Goal: Information Seeking & Learning: Understand process/instructions

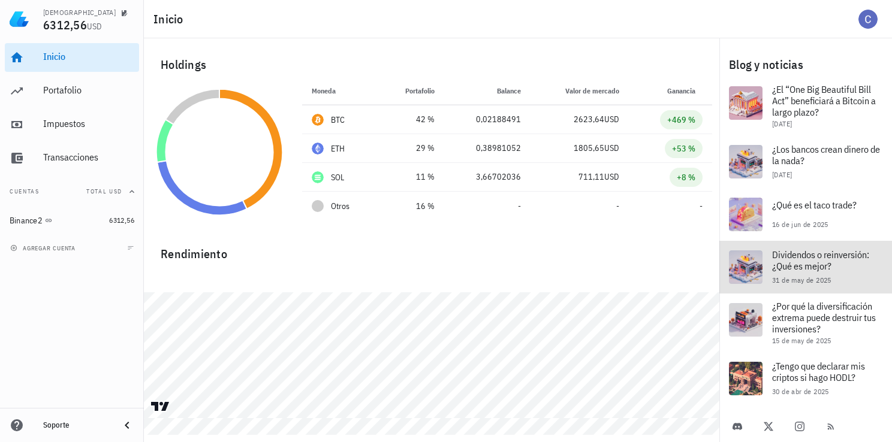
scroll to position [120, 0]
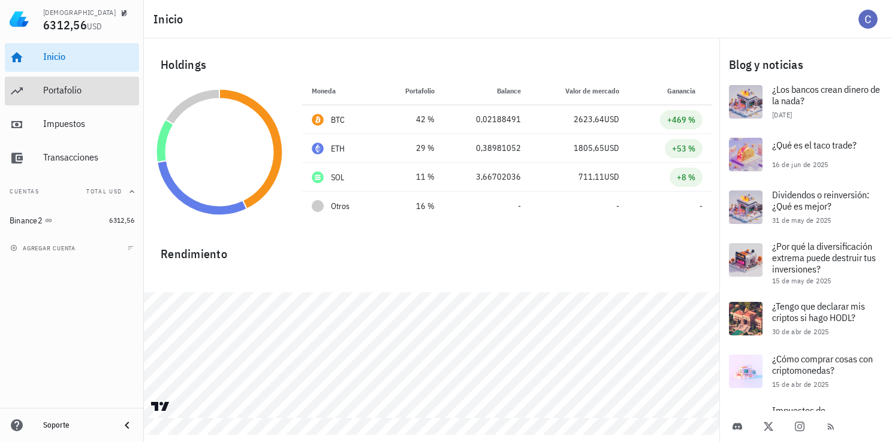
click at [47, 98] on div "Portafolio" at bounding box center [88, 90] width 91 height 27
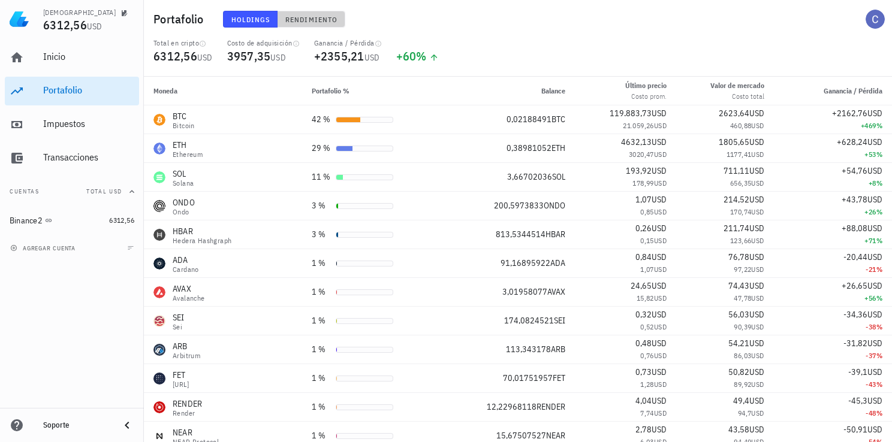
click at [320, 19] on span "Rendimiento" at bounding box center [311, 19] width 53 height 9
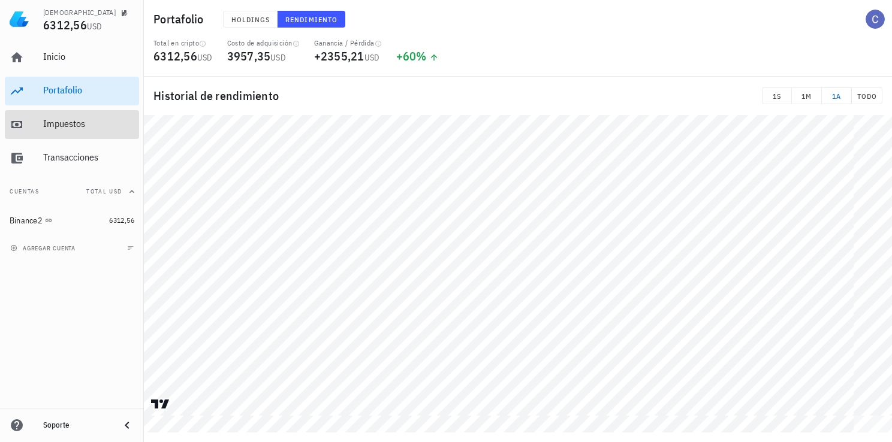
click at [85, 117] on div "Impuestos" at bounding box center [88, 124] width 91 height 27
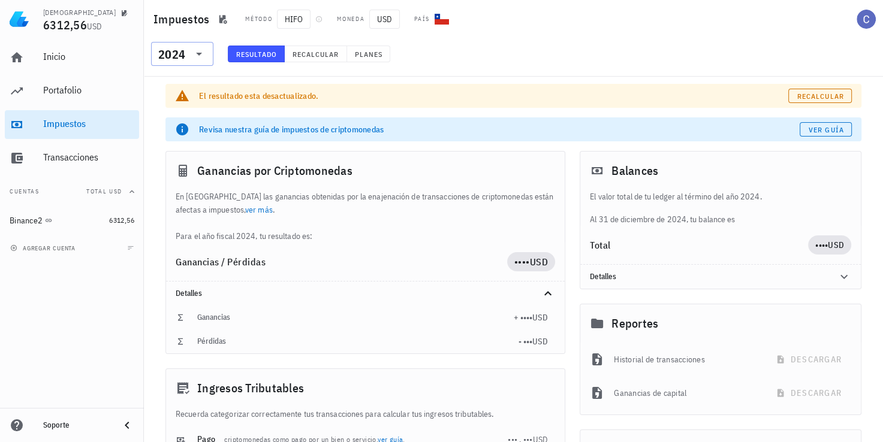
click at [194, 61] on icon at bounding box center [199, 54] width 14 height 14
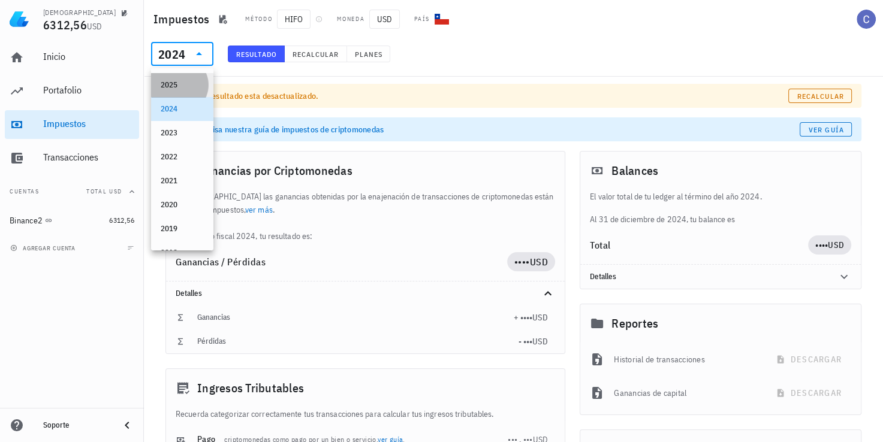
click at [177, 85] on div "2025" at bounding box center [182, 85] width 43 height 10
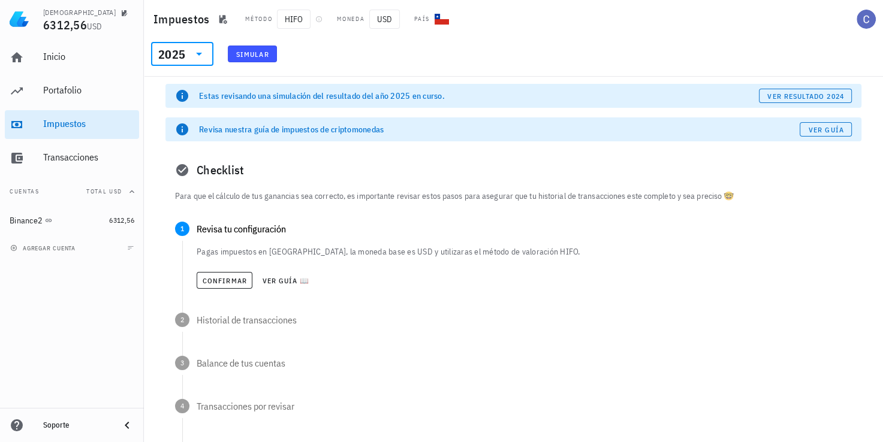
click at [197, 51] on icon at bounding box center [199, 54] width 14 height 14
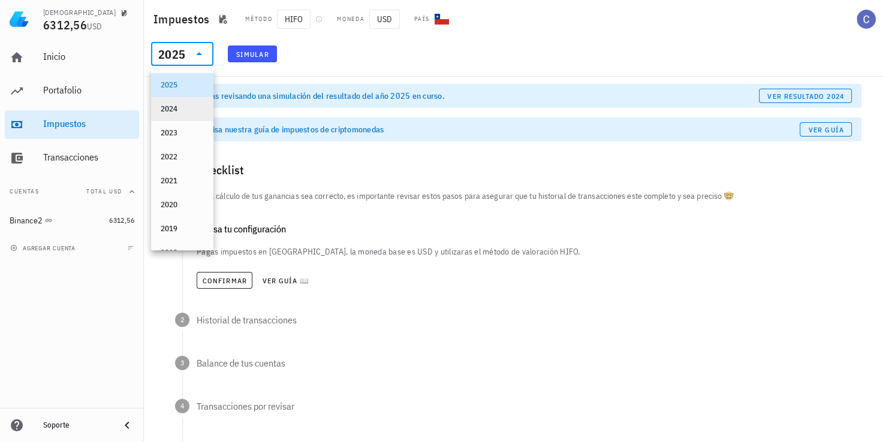
click at [189, 104] on div "2024" at bounding box center [182, 109] width 43 height 10
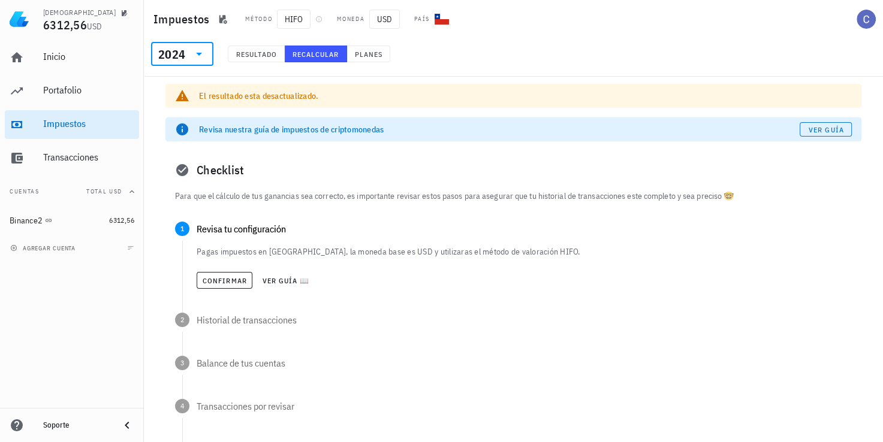
click at [318, 59] on button "Recalcular" at bounding box center [316, 54] width 62 height 17
click at [260, 52] on span "Resultado" at bounding box center [256, 54] width 41 height 9
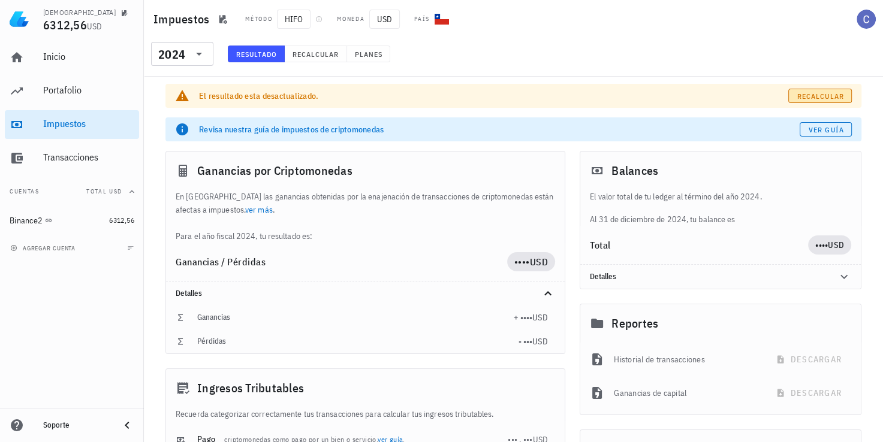
click at [824, 99] on span "Recalcular" at bounding box center [820, 96] width 47 height 9
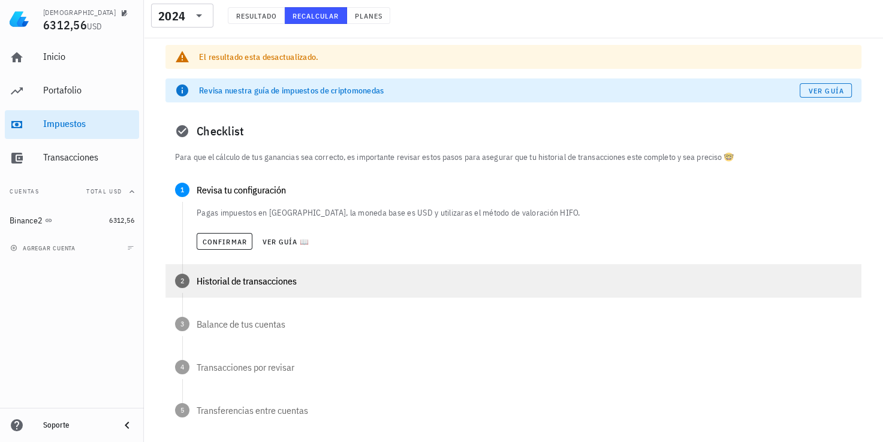
scroll to position [60, 0]
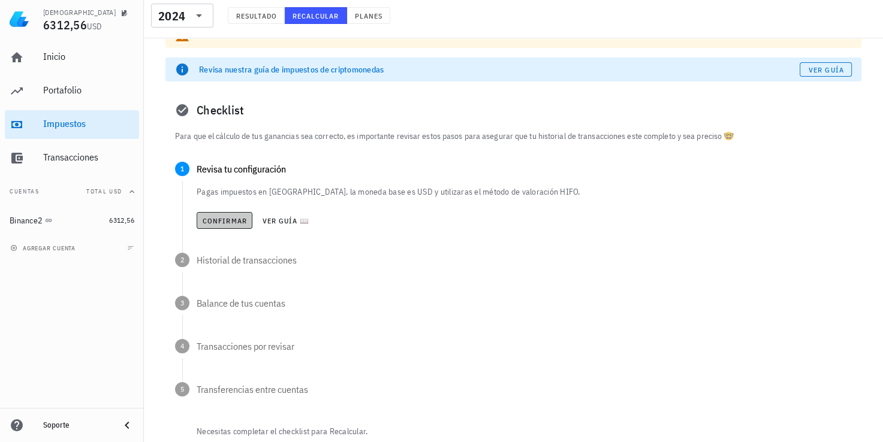
click at [210, 222] on span "Confirmar" at bounding box center [224, 220] width 45 height 9
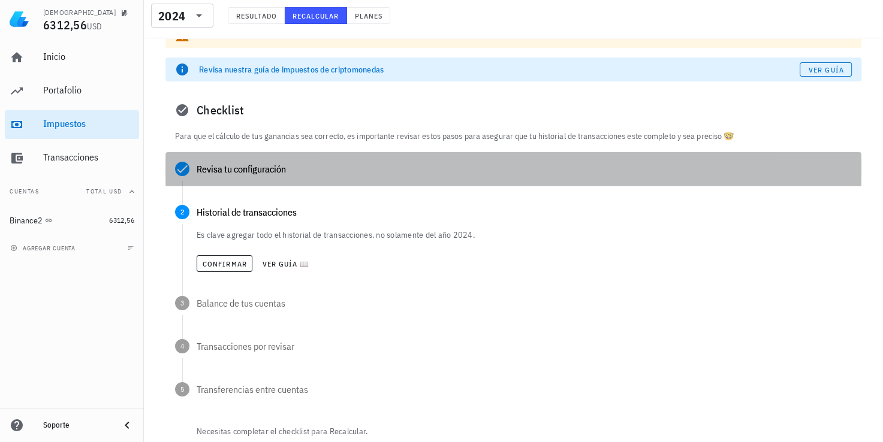
click at [227, 180] on div "Revisa tu configuración" at bounding box center [513, 169] width 696 height 34
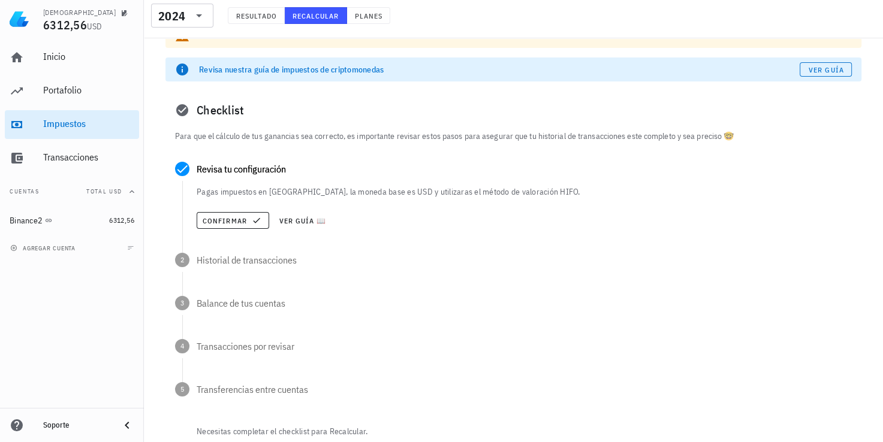
click at [288, 194] on p "Pagas impuestos en [GEOGRAPHIC_DATA], la moneda base es USD y utilizaras el mét…" at bounding box center [524, 192] width 655 height 12
click at [237, 218] on span "Confirmar" at bounding box center [233, 221] width 62 height 10
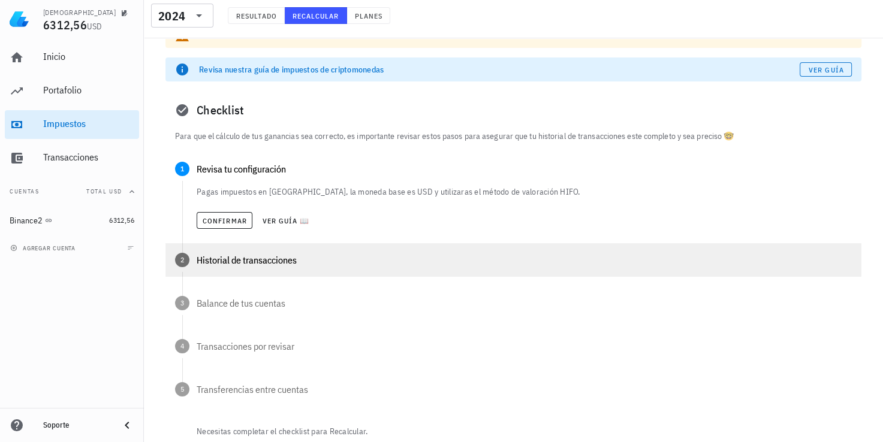
click at [240, 261] on div "Historial de transacciones" at bounding box center [524, 260] width 655 height 10
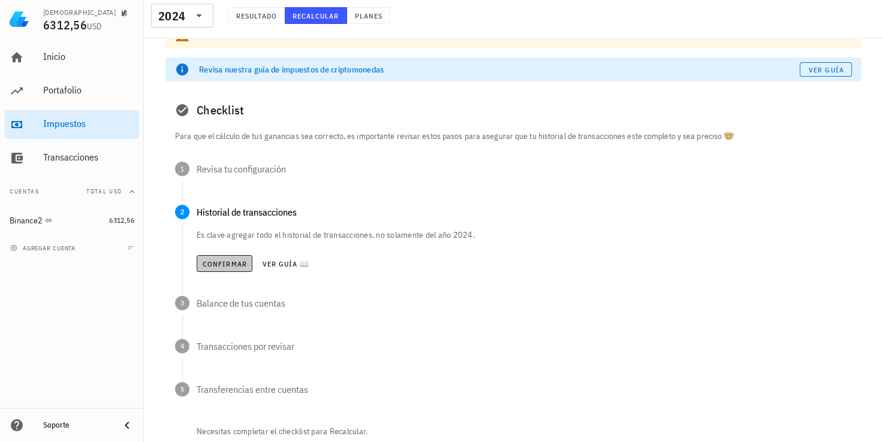
click at [233, 263] on span "Confirmar" at bounding box center [224, 264] width 45 height 9
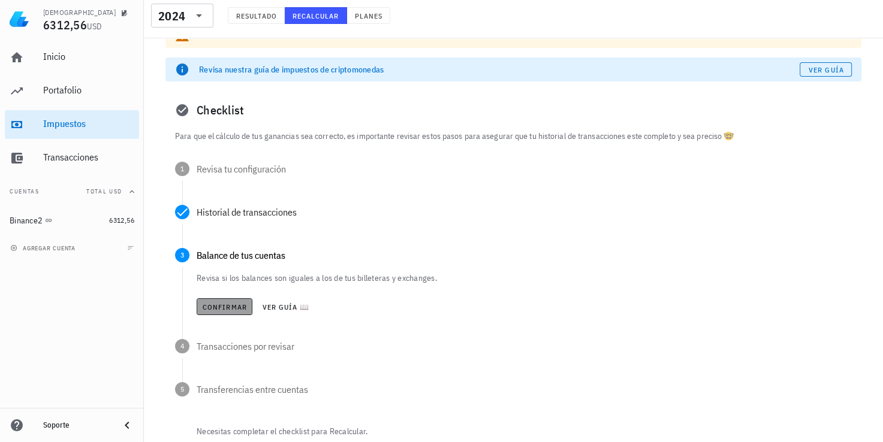
click at [234, 303] on span "Confirmar" at bounding box center [224, 307] width 45 height 9
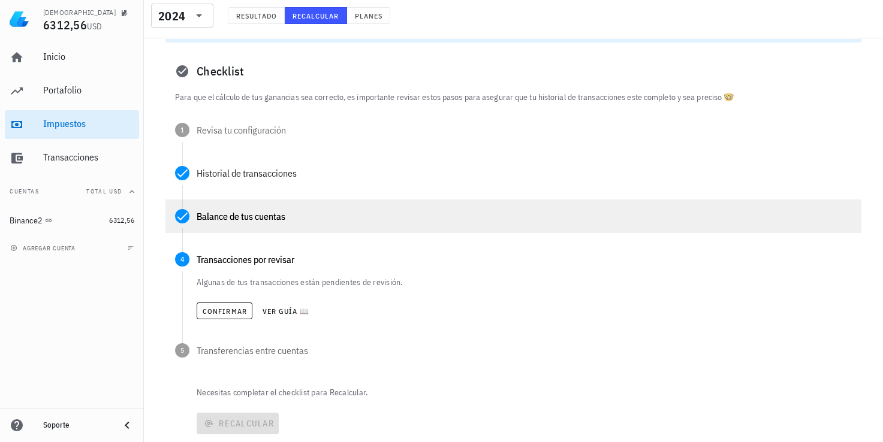
scroll to position [120, 0]
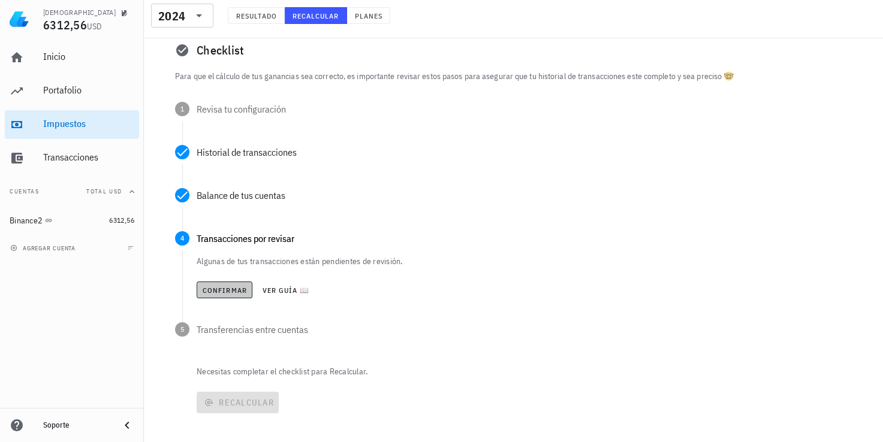
click at [229, 294] on span "Confirmar" at bounding box center [224, 290] width 45 height 9
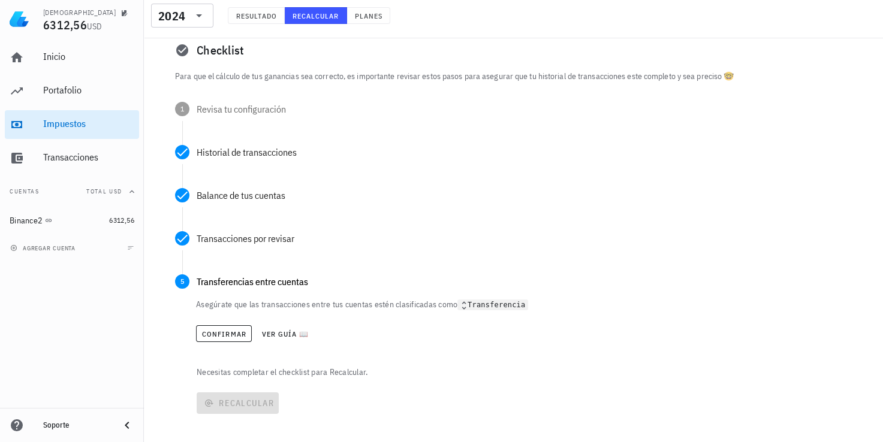
scroll to position [180, 0]
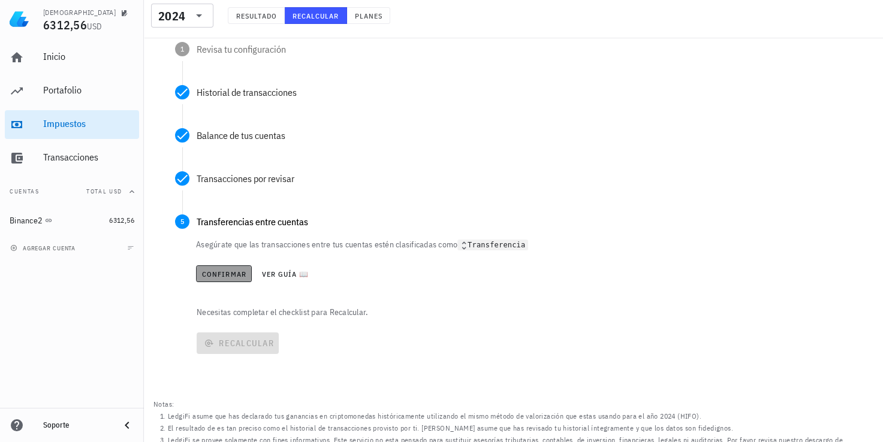
click at [231, 275] on span "Confirmar" at bounding box center [223, 274] width 45 height 9
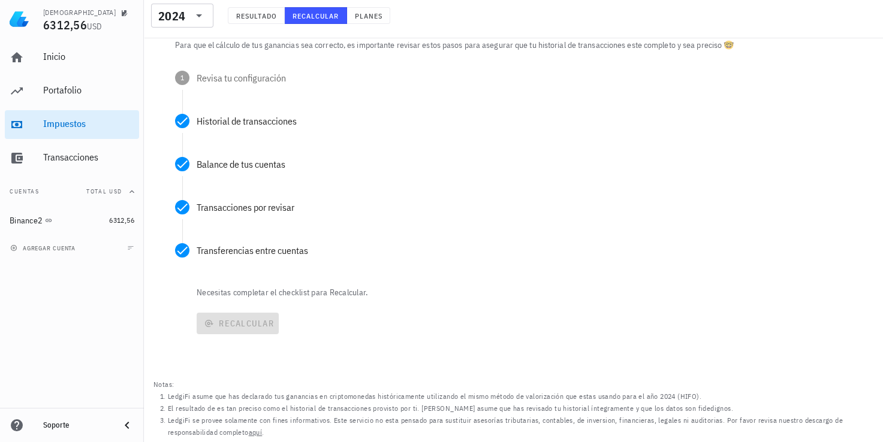
scroll to position [151, 0]
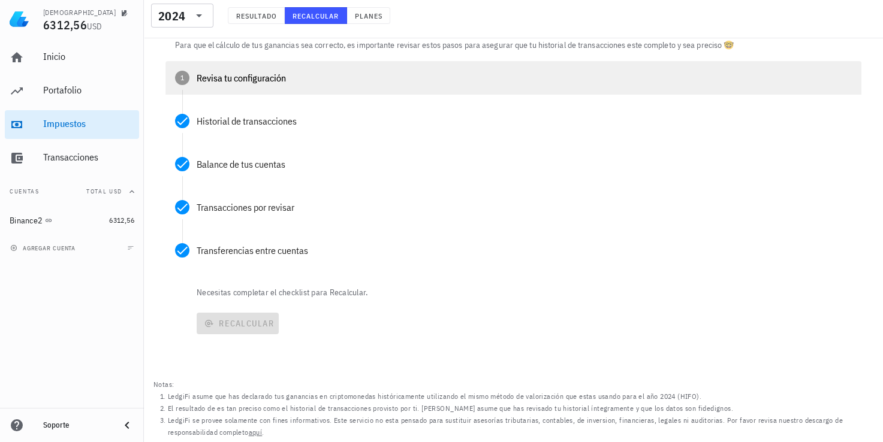
click at [223, 73] on div "Revisa tu configuración" at bounding box center [524, 78] width 655 height 10
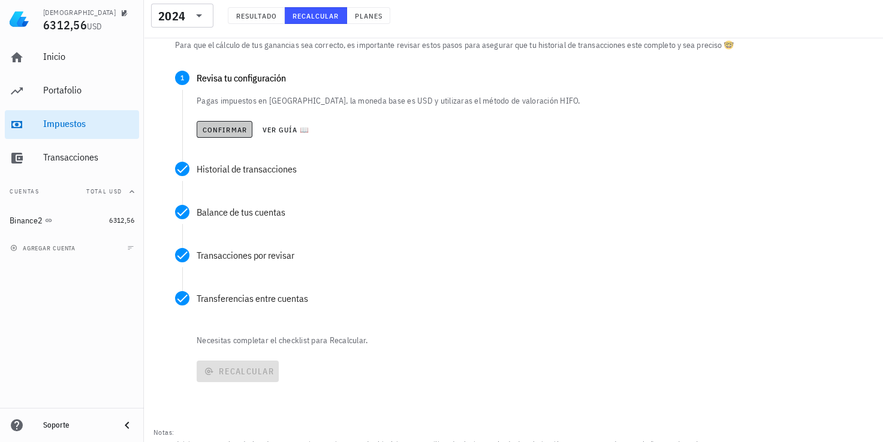
click at [209, 128] on span "Confirmar" at bounding box center [224, 129] width 45 height 9
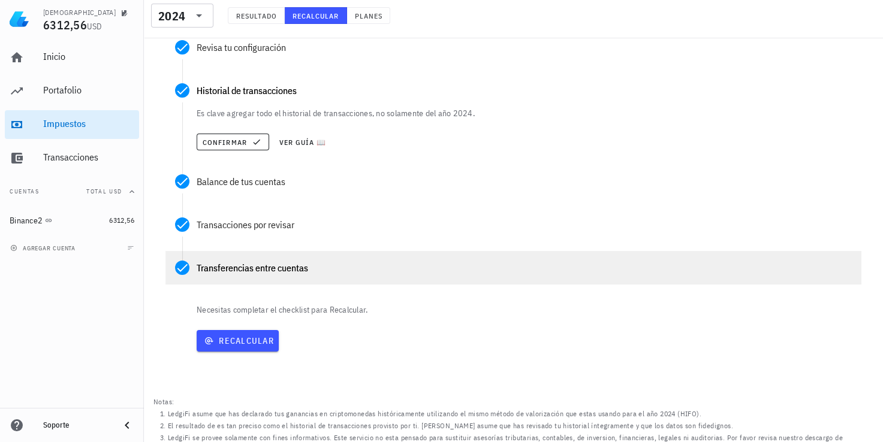
scroll to position [199, 0]
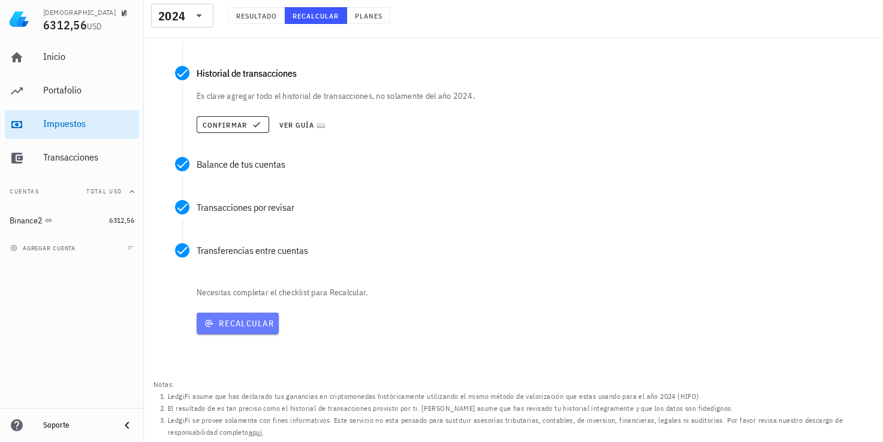
click at [226, 325] on span "Recalcular" at bounding box center [237, 323] width 73 height 11
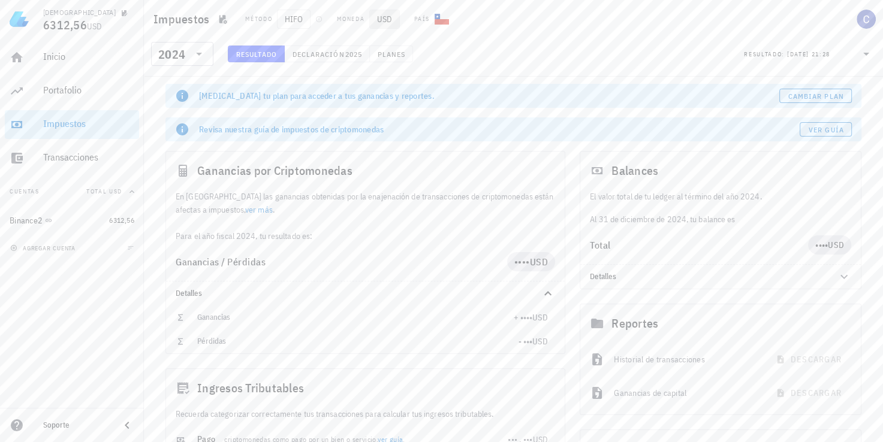
click at [382, 18] on span "USD" at bounding box center [384, 19] width 31 height 19
click at [390, 17] on span "USD" at bounding box center [384, 19] width 31 height 19
click at [296, 19] on span "HIFO" at bounding box center [294, 19] width 34 height 19
click at [317, 19] on icon "button" at bounding box center [318, 19] width 7 height 7
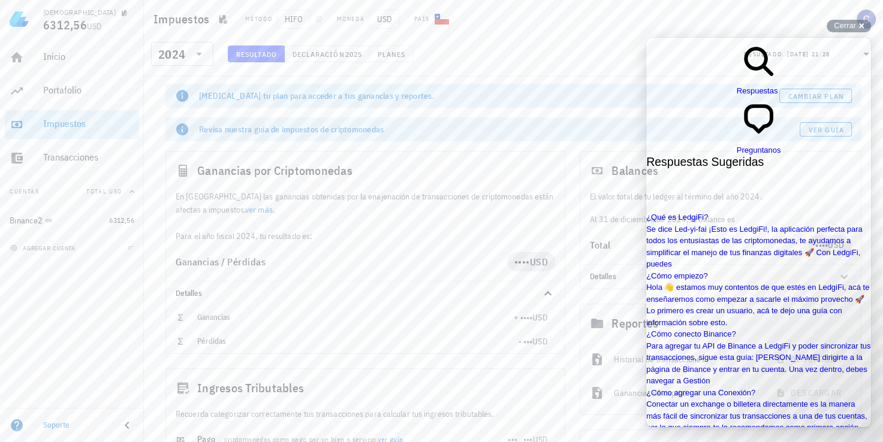
click at [735, 16] on div "Impuestos Método HIFO Moneda USD País" at bounding box center [513, 19] width 739 height 38
click at [856, 25] on div "Cerrar cross-small" at bounding box center [849, 26] width 44 height 13
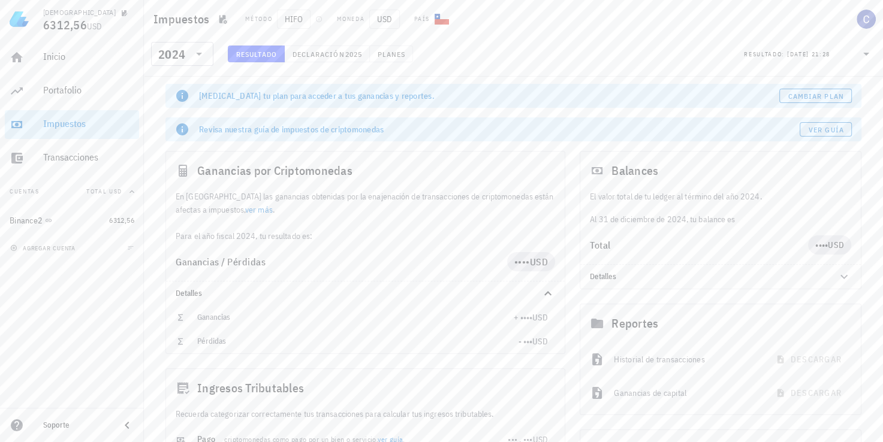
click at [385, 101] on span "[MEDICAL_DATA] tu plan para acceder a tus ganancias y reportes." at bounding box center [317, 96] width 236 height 11
click at [406, 88] on div "[MEDICAL_DATA] tu plan para acceder a tus ganancias y reportes. Cambiar plan" at bounding box center [513, 96] width 696 height 24
click at [783, 88] on div "[MEDICAL_DATA] tu plan para acceder a tus ganancias y reportes. Cambiar plan" at bounding box center [513, 96] width 696 height 24
click at [789, 92] on span "Cambiar plan" at bounding box center [816, 96] width 56 height 9
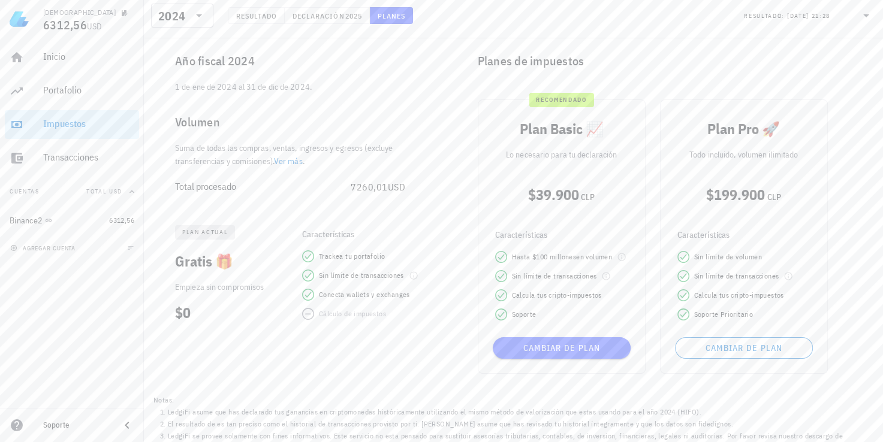
scroll to position [91, 0]
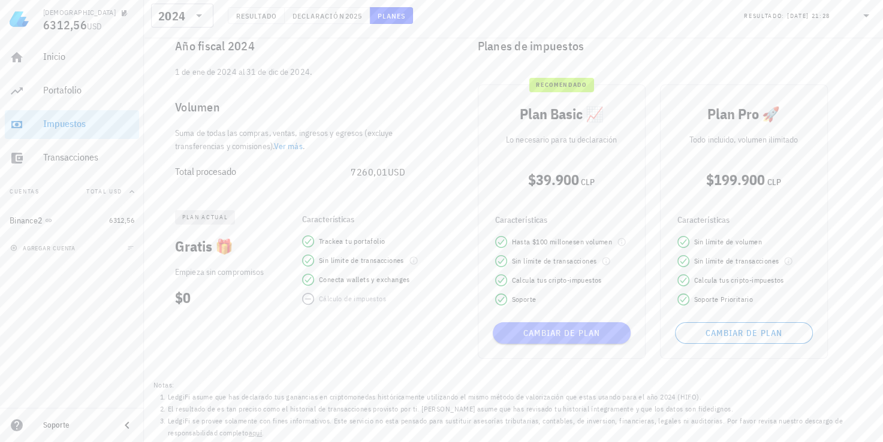
click at [538, 335] on span "Cambiar de plan" at bounding box center [562, 333] width 128 height 11
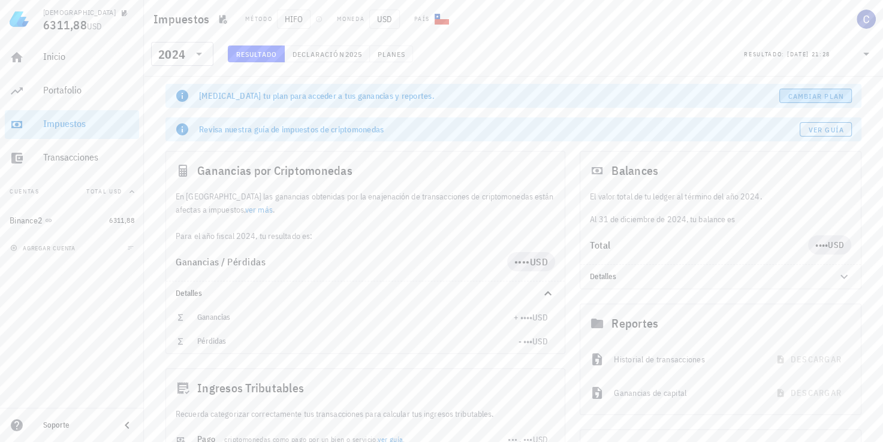
click at [803, 96] on span "Cambiar plan" at bounding box center [816, 96] width 56 height 9
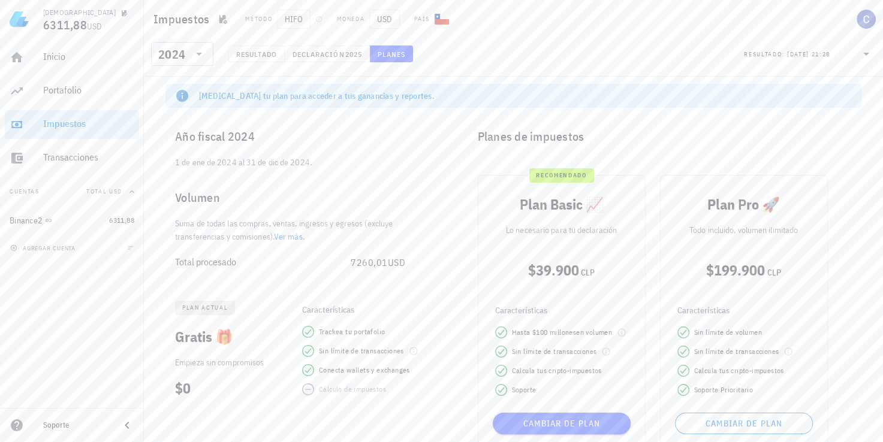
scroll to position [60, 0]
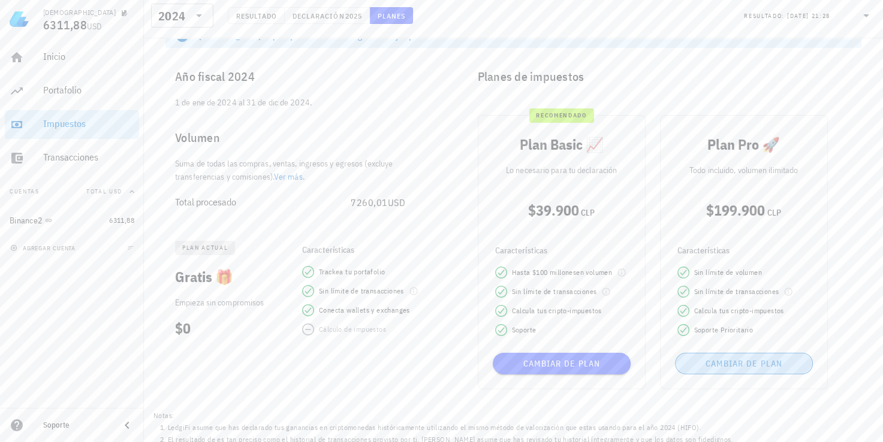
click at [742, 364] on span "Cambiar de plan" at bounding box center [743, 363] width 127 height 11
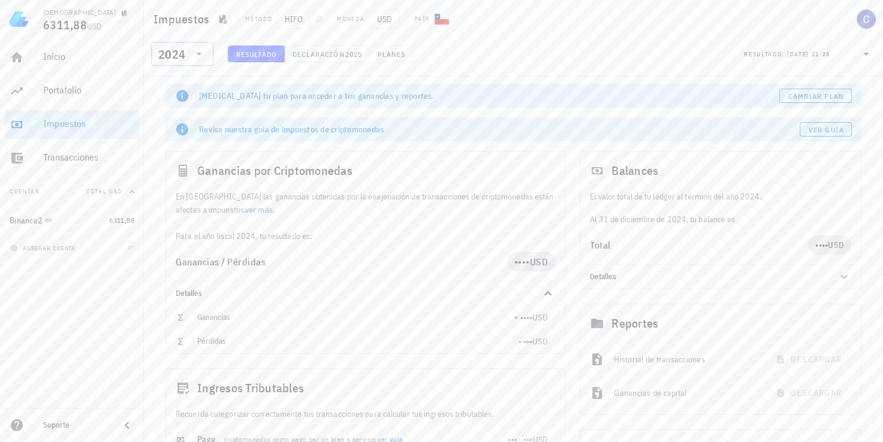
click at [198, 49] on icon at bounding box center [199, 54] width 14 height 14
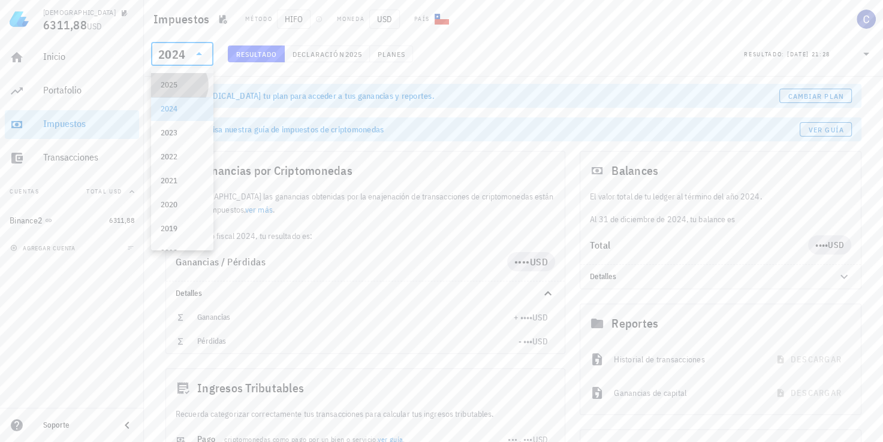
click at [185, 82] on div "2025" at bounding box center [182, 85] width 43 height 10
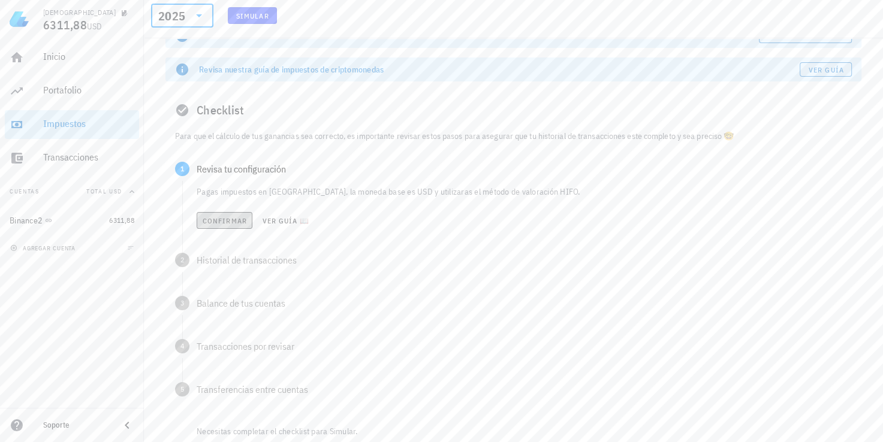
click at [227, 212] on button "Confirmar" at bounding box center [225, 220] width 56 height 17
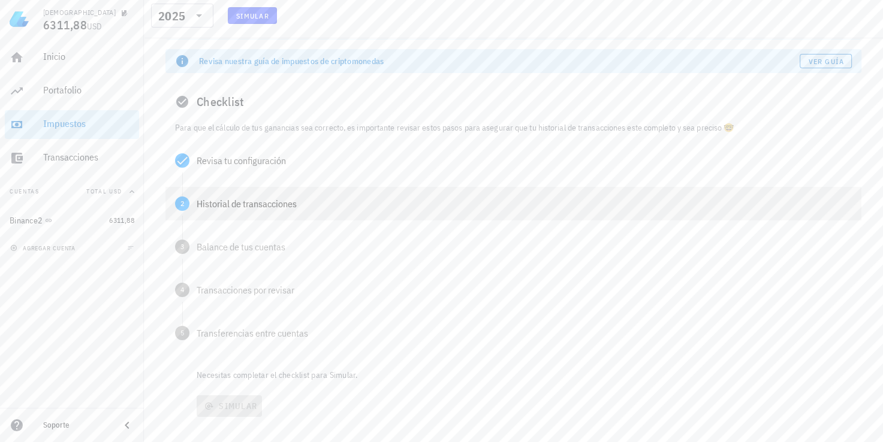
scroll to position [84, 0]
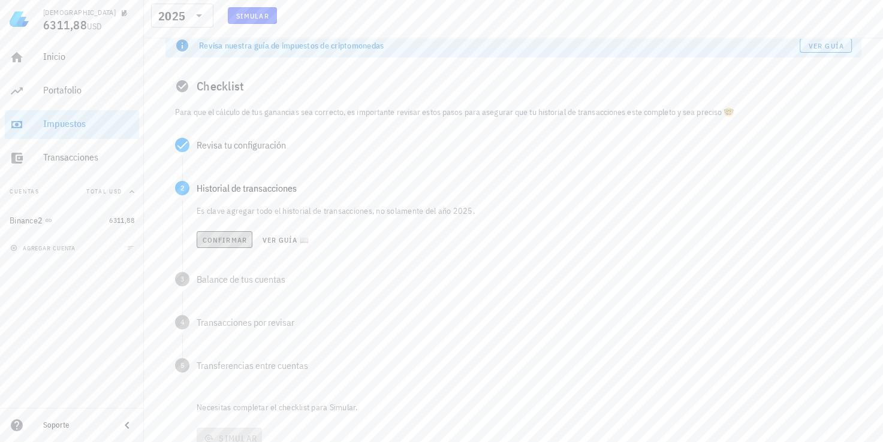
click at [230, 240] on span "Confirmar" at bounding box center [224, 240] width 45 height 9
click at [218, 274] on div "Confirmar Ver guía 📖" at bounding box center [524, 283] width 655 height 26
click at [221, 277] on button "Confirmar" at bounding box center [225, 283] width 56 height 17
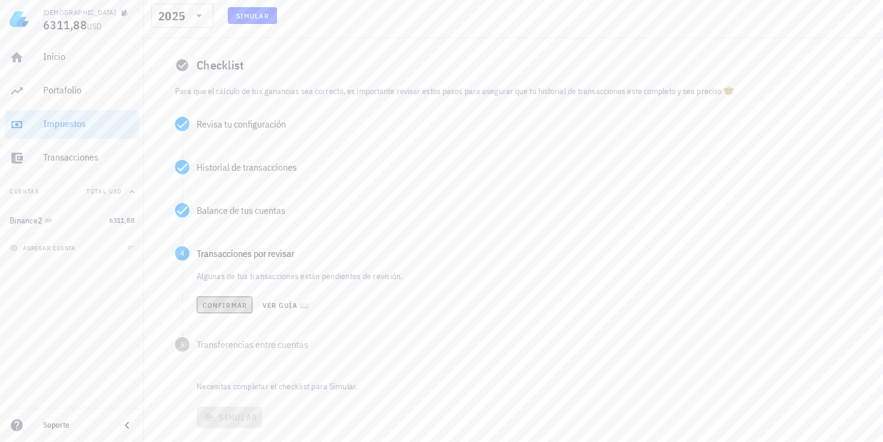
click at [213, 308] on span "Confirmar" at bounding box center [224, 305] width 45 height 9
click at [211, 356] on button "Confirmar" at bounding box center [224, 348] width 56 height 17
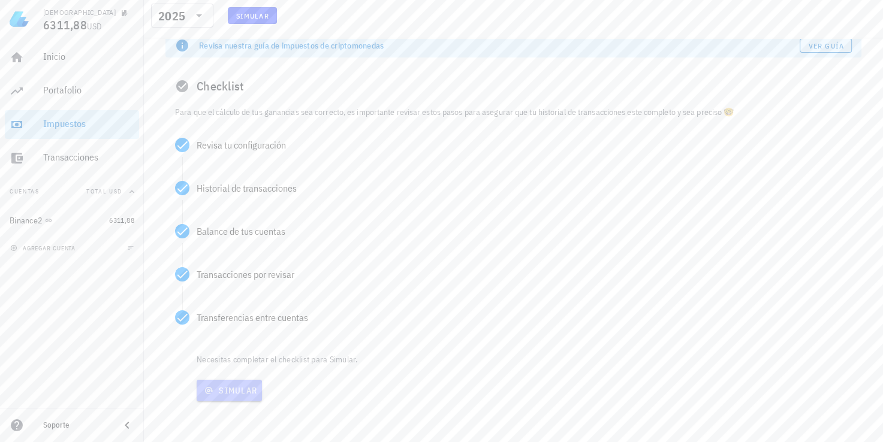
click at [234, 392] on span "Simular" at bounding box center [229, 390] width 56 height 11
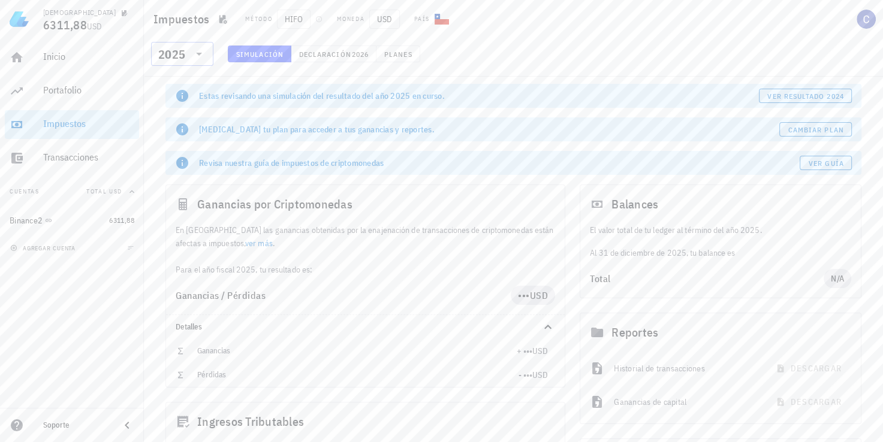
click at [199, 64] on div "2025" at bounding box center [182, 54] width 48 height 24
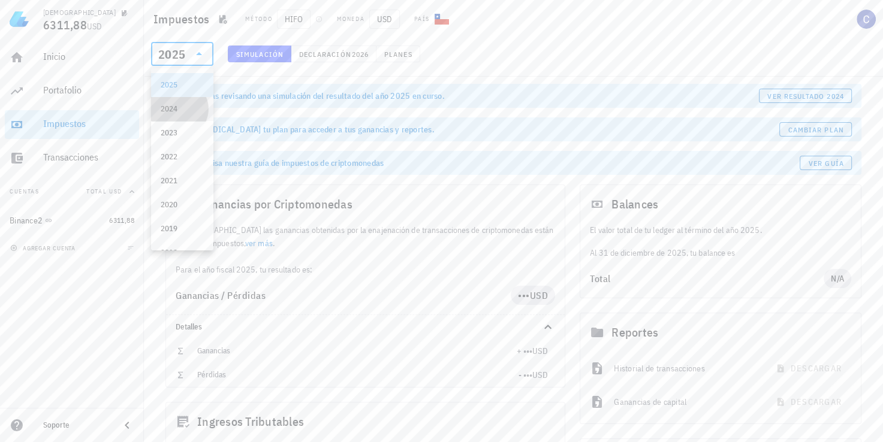
click at [177, 107] on div "2024" at bounding box center [182, 109] width 43 height 10
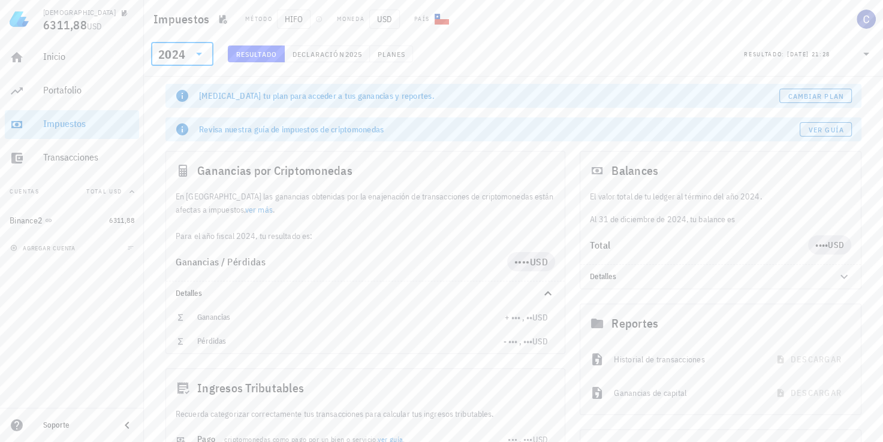
click at [335, 43] on div "​ 2024 Resultado Declaración 2025 Planes Resultado: 12/08/2025 21:28" at bounding box center [513, 57] width 734 height 31
click at [333, 51] on span "Declaración" at bounding box center [318, 54] width 53 height 9
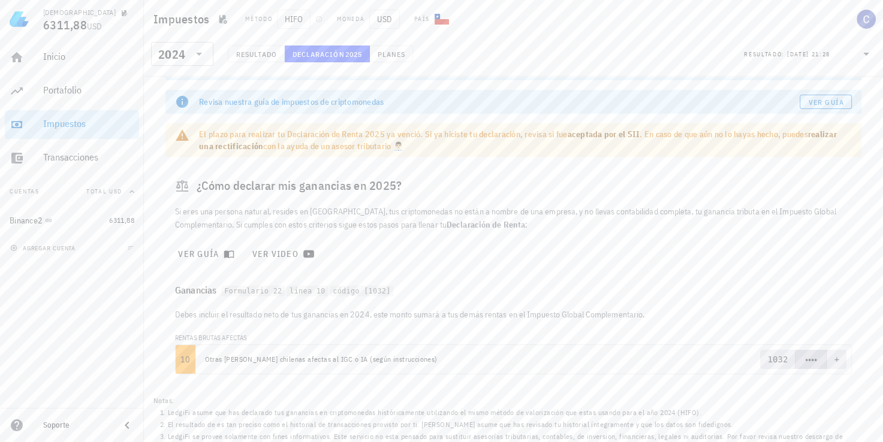
scroll to position [43, 0]
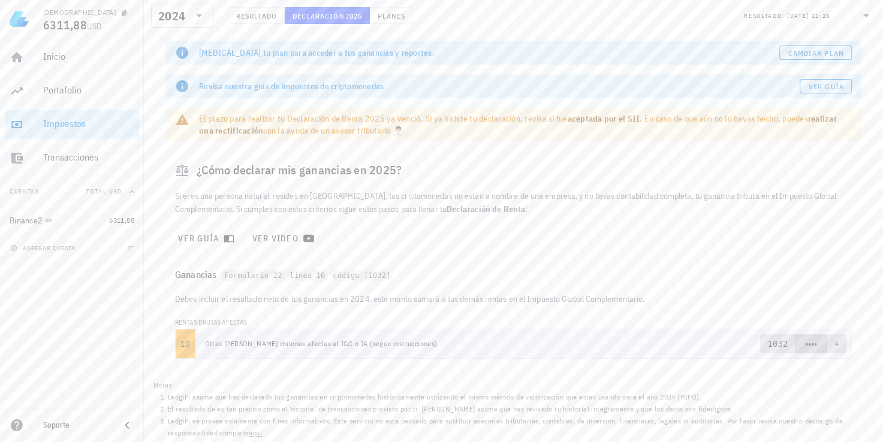
click at [782, 346] on pre "1032" at bounding box center [777, 344] width 20 height 12
click at [814, 345] on span "••••" at bounding box center [810, 344] width 13 height 11
drag, startPoint x: 814, startPoint y: 345, endPoint x: 737, endPoint y: 307, distance: 86.3
click at [737, 307] on div "Debes incluir el resultado neto de tus ganancias en 2024, este monto sumará a t…" at bounding box center [513, 331] width 696 height 76
click at [588, 116] on link "aceptada por el SII" at bounding box center [604, 118] width 73 height 11
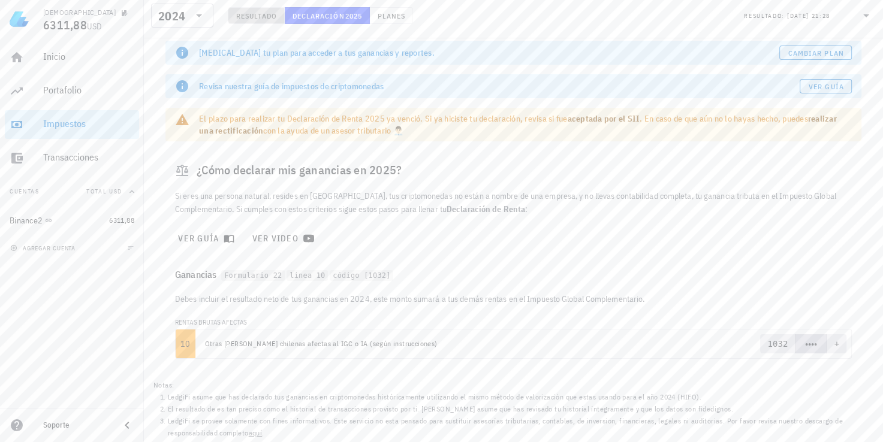
click at [242, 21] on button "Resultado" at bounding box center [256, 15] width 57 height 17
